Goal: Go to known website: Access a specific website the user already knows

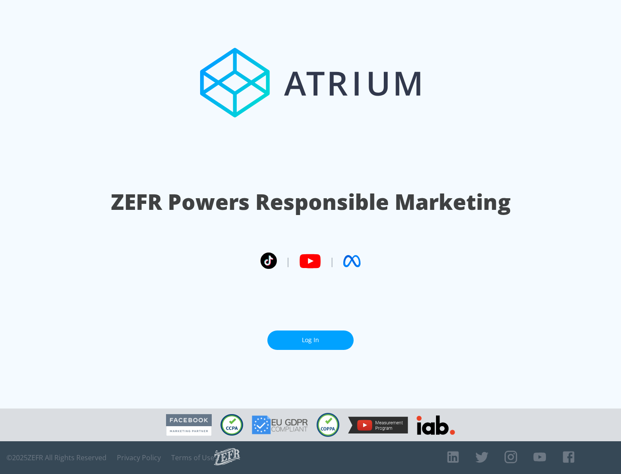
click at [311, 340] on link "Log In" at bounding box center [310, 340] width 86 height 19
